Goal: Task Accomplishment & Management: Use online tool/utility

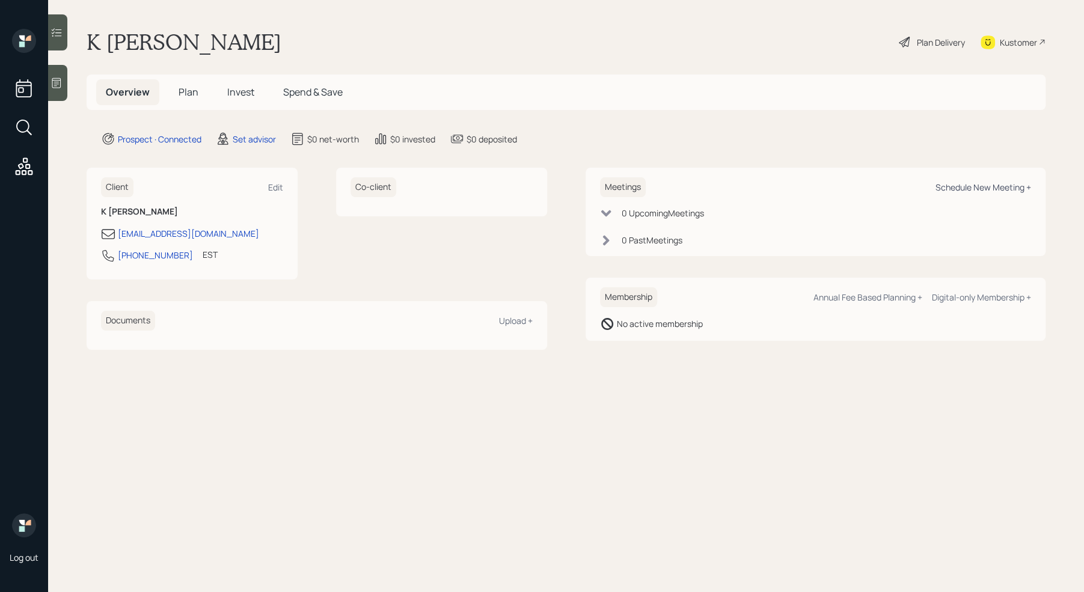
click at [945, 187] on div "Schedule New Meeting +" at bounding box center [983, 187] width 96 height 11
select select "round-[PERSON_NAME]"
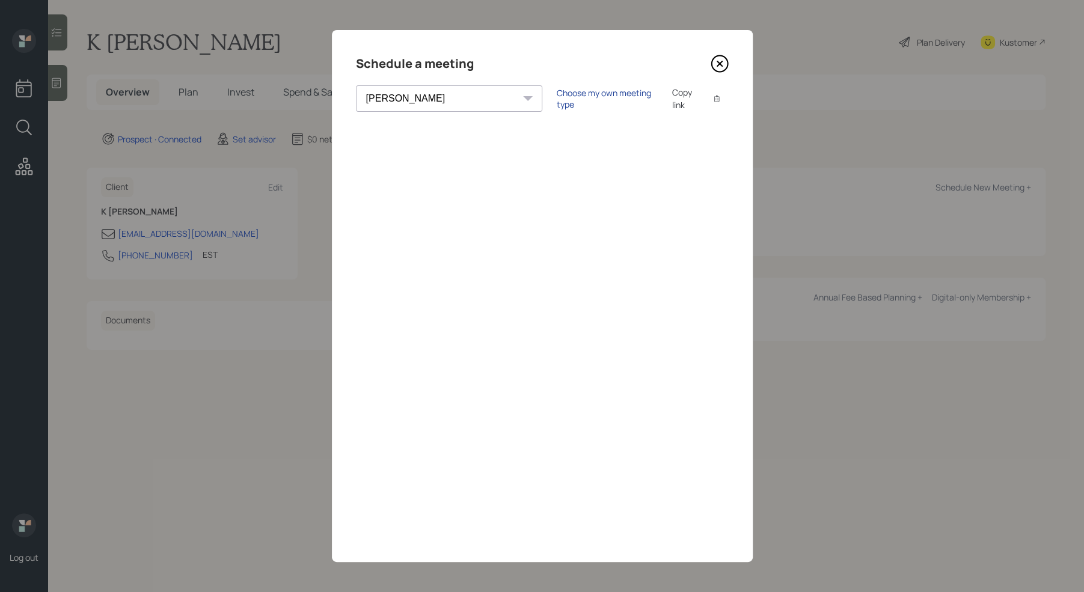
click at [557, 103] on div "Choose my own meeting type" at bounding box center [607, 98] width 101 height 23
click at [578, 101] on div "Use meeting type for lifecycle stage" at bounding box center [647, 98] width 138 height 11
click at [557, 103] on div "Choose my own meeting type" at bounding box center [607, 98] width 101 height 23
